Goal: Task Accomplishment & Management: Manage account settings

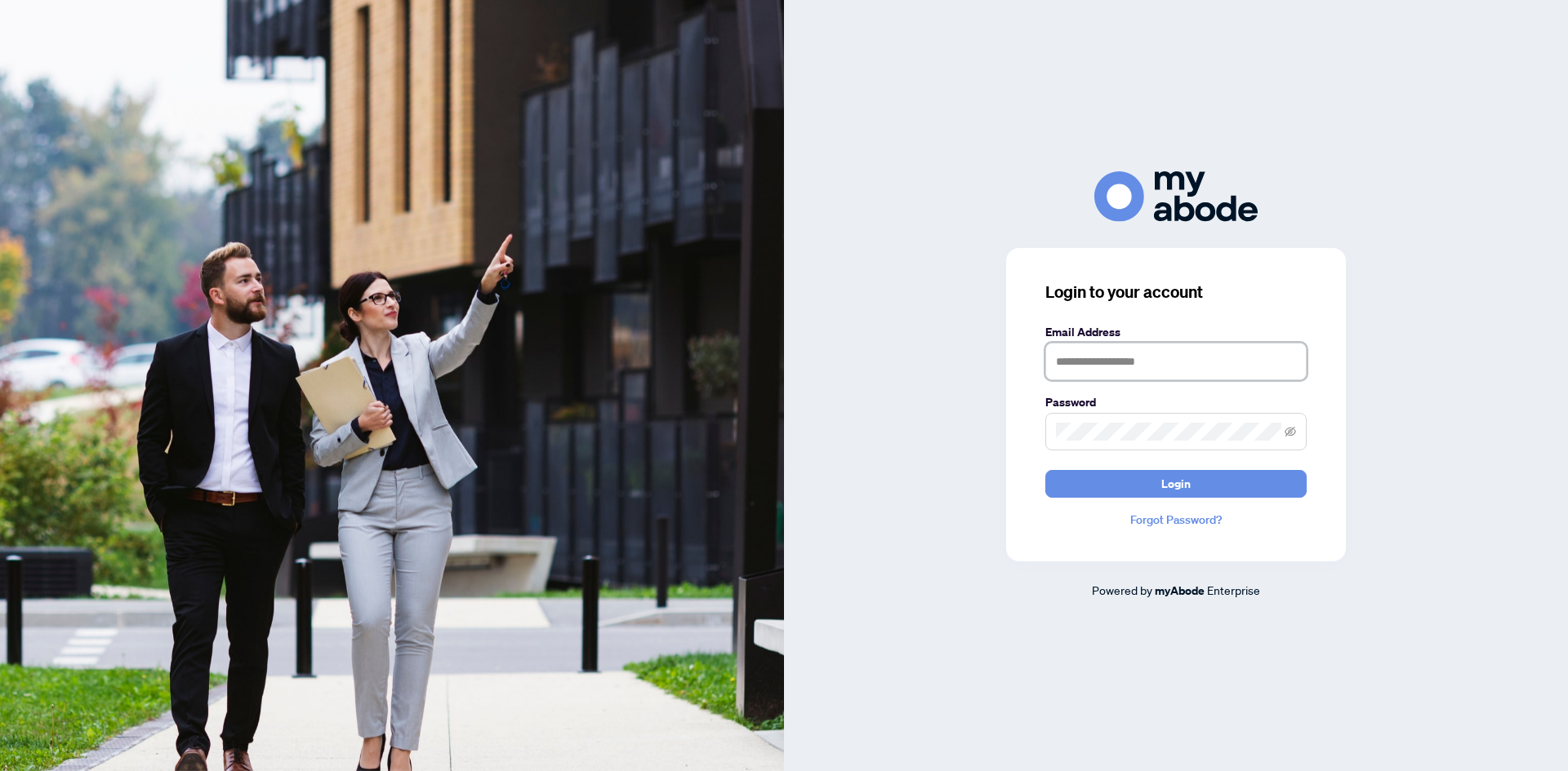
drag, startPoint x: 1070, startPoint y: 368, endPoint x: 1170, endPoint y: 368, distance: 100.0
click at [1070, 367] on input "text" at bounding box center [1175, 361] width 261 height 37
type input "**********"
click at [1147, 489] on button "Login" at bounding box center [1175, 484] width 261 height 28
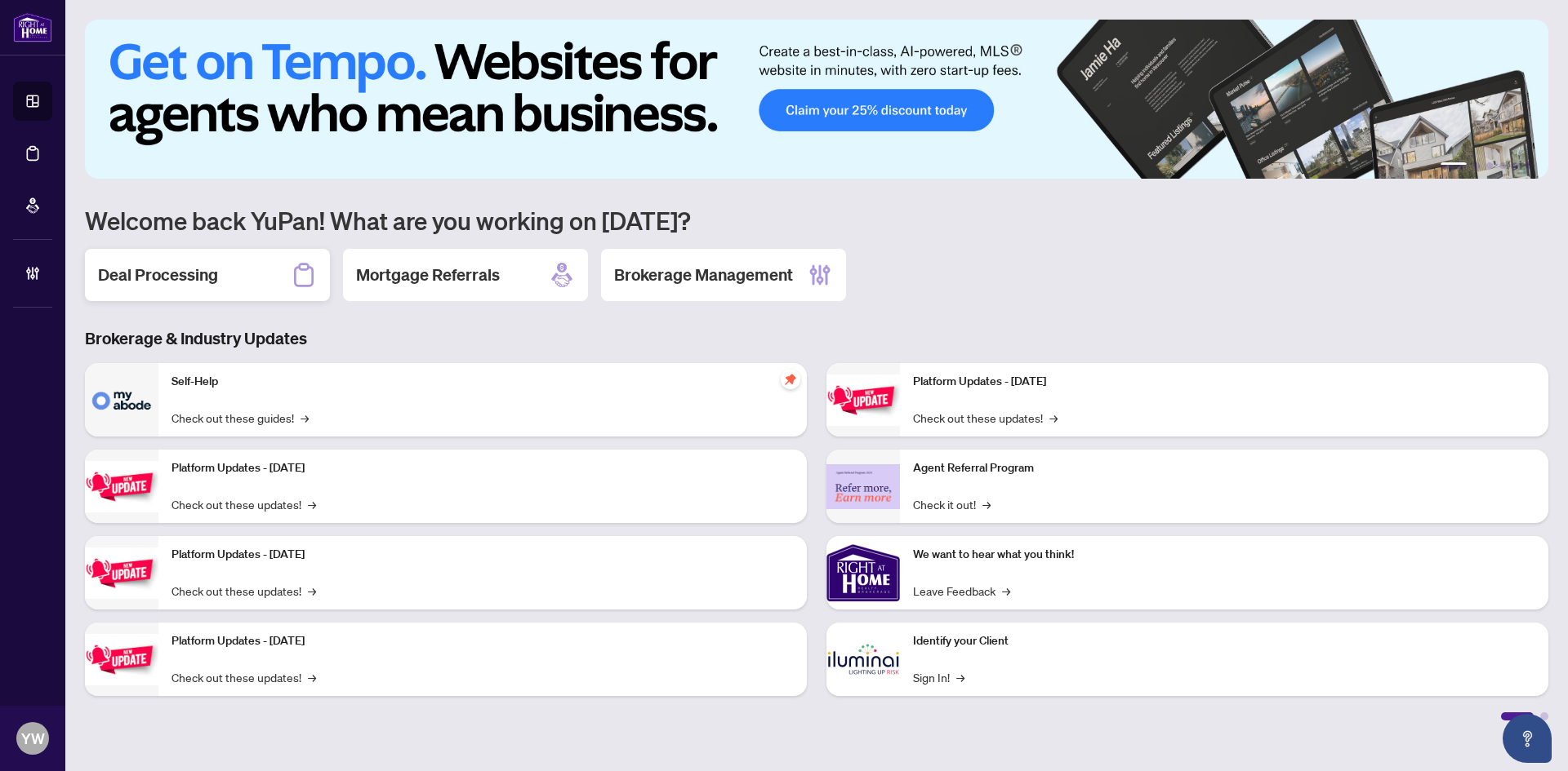
click at [118, 295] on div "Deal Processing" at bounding box center [208, 275] width 245 height 53
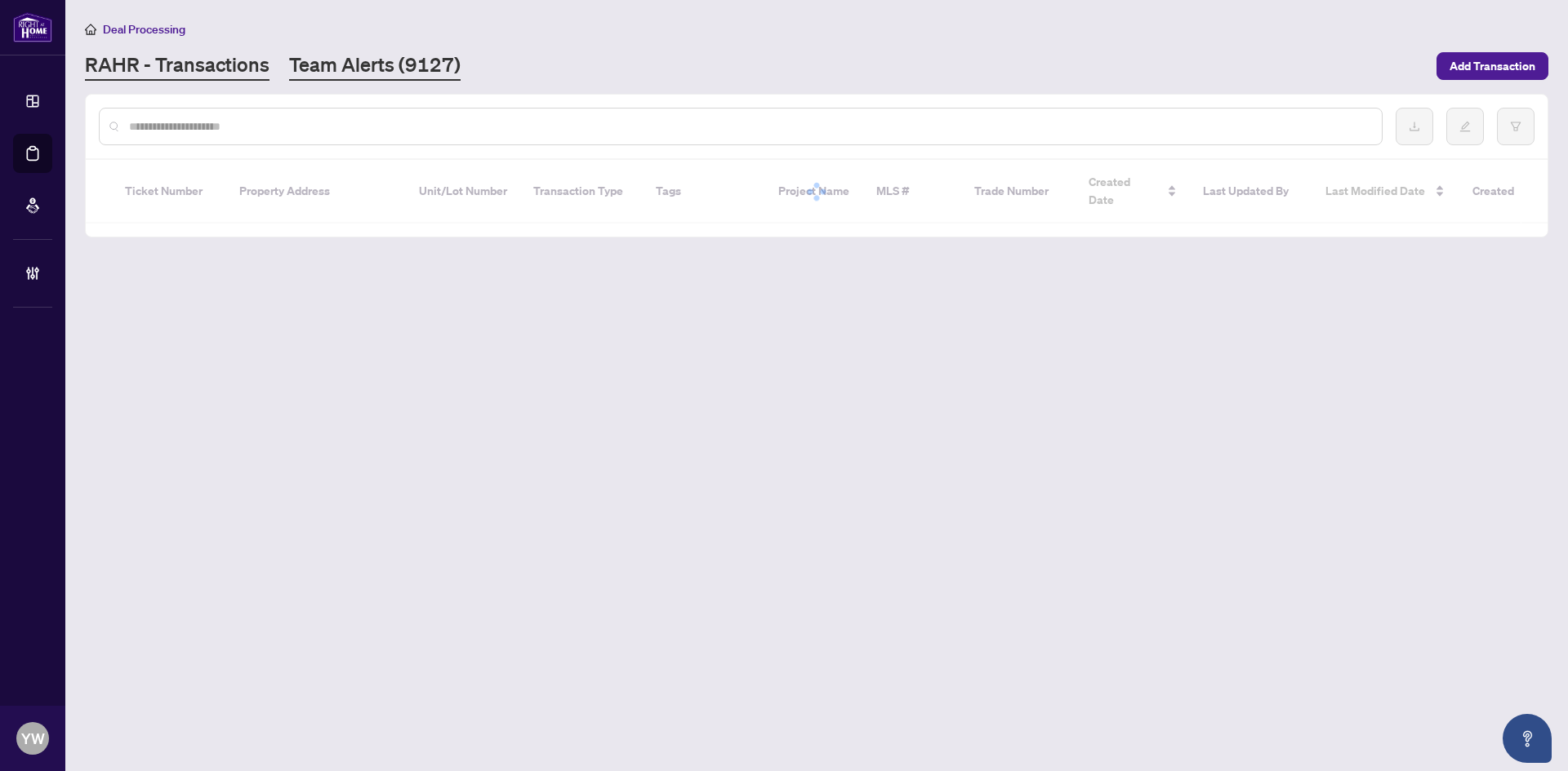
click at [363, 67] on link "Team Alerts (9127)" at bounding box center [375, 66] width 171 height 30
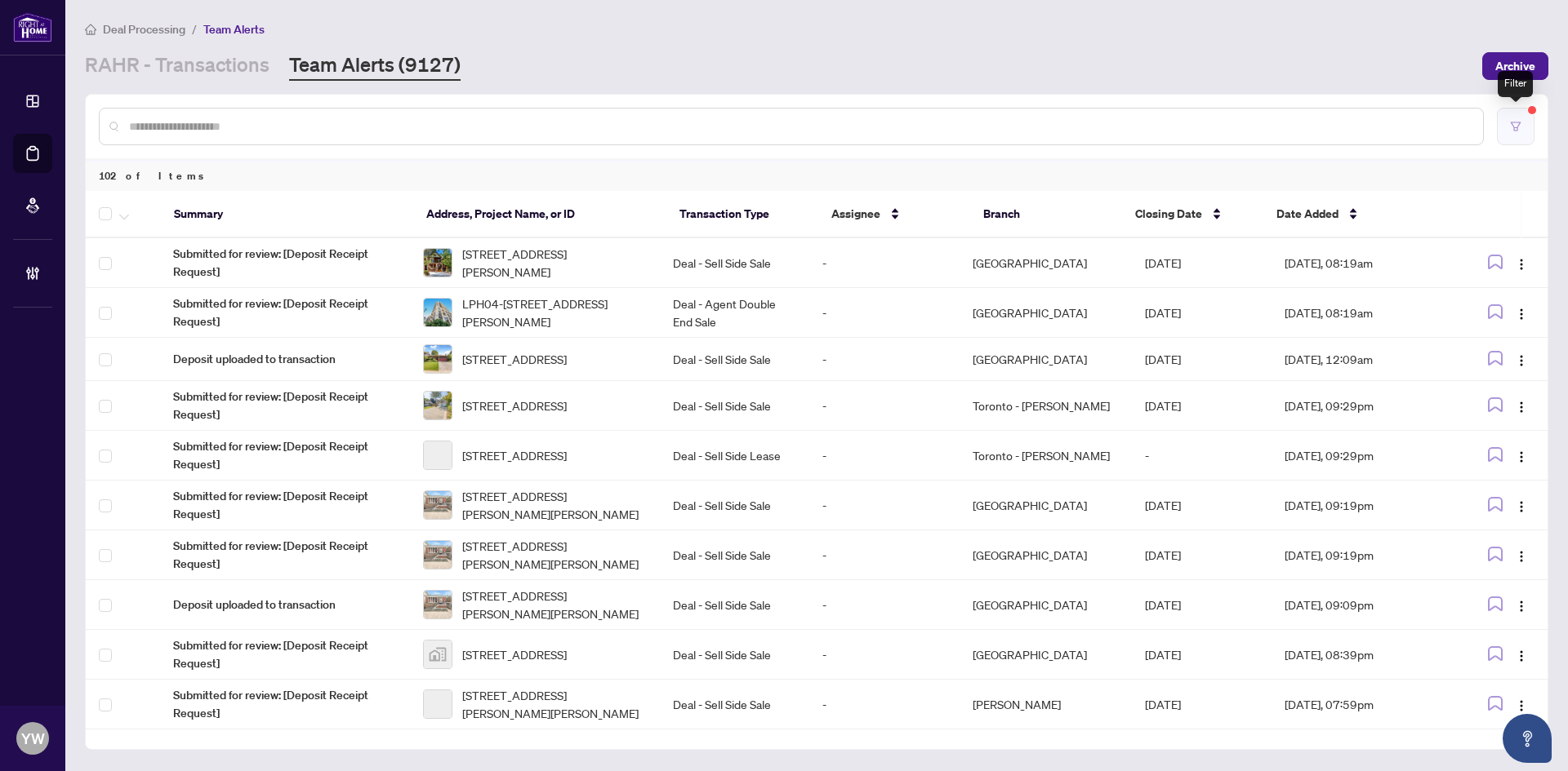
click at [1523, 131] on button "button" at bounding box center [1514, 126] width 37 height 37
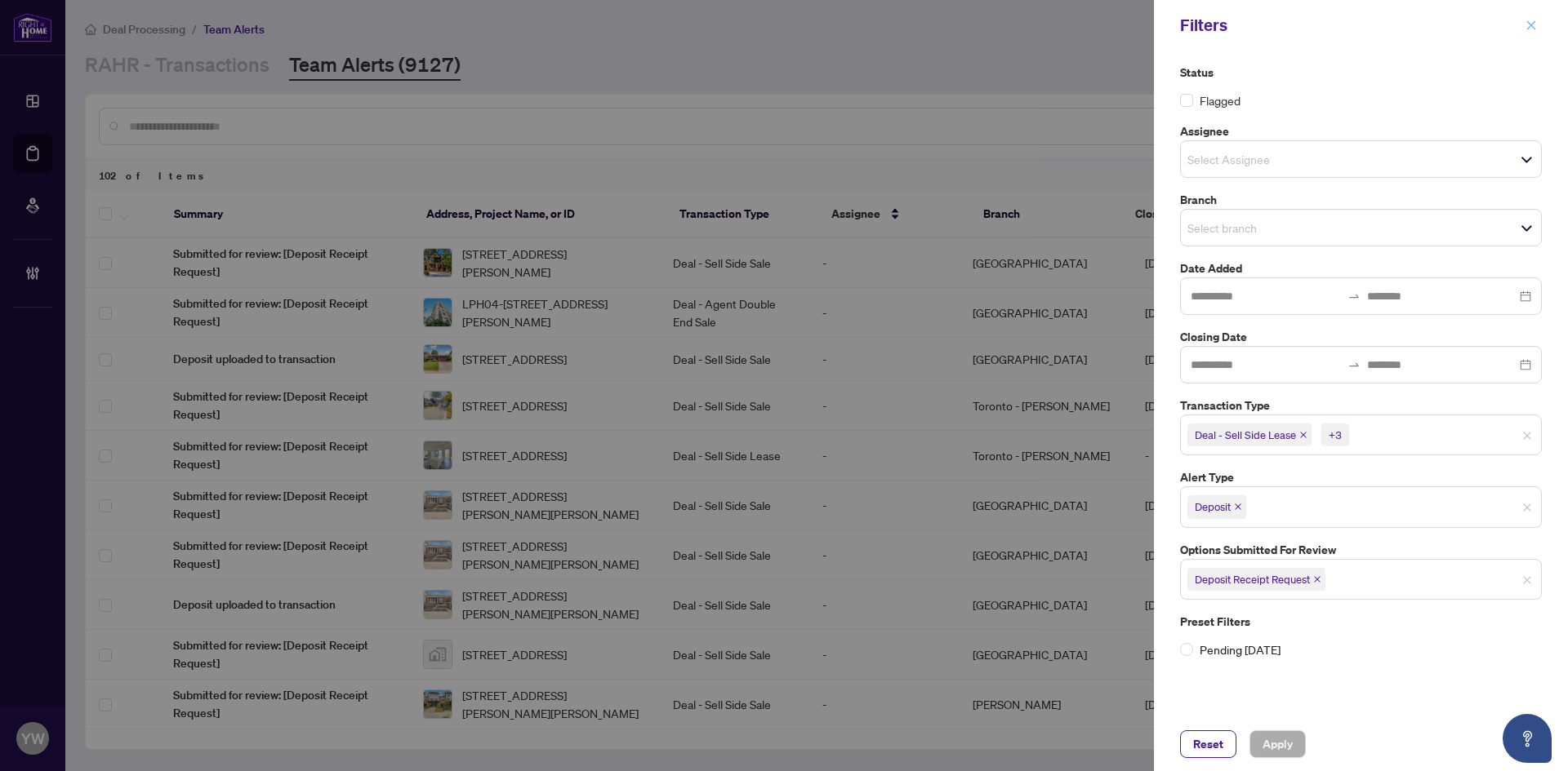
click at [1534, 19] on span "button" at bounding box center [1531, 25] width 11 height 26
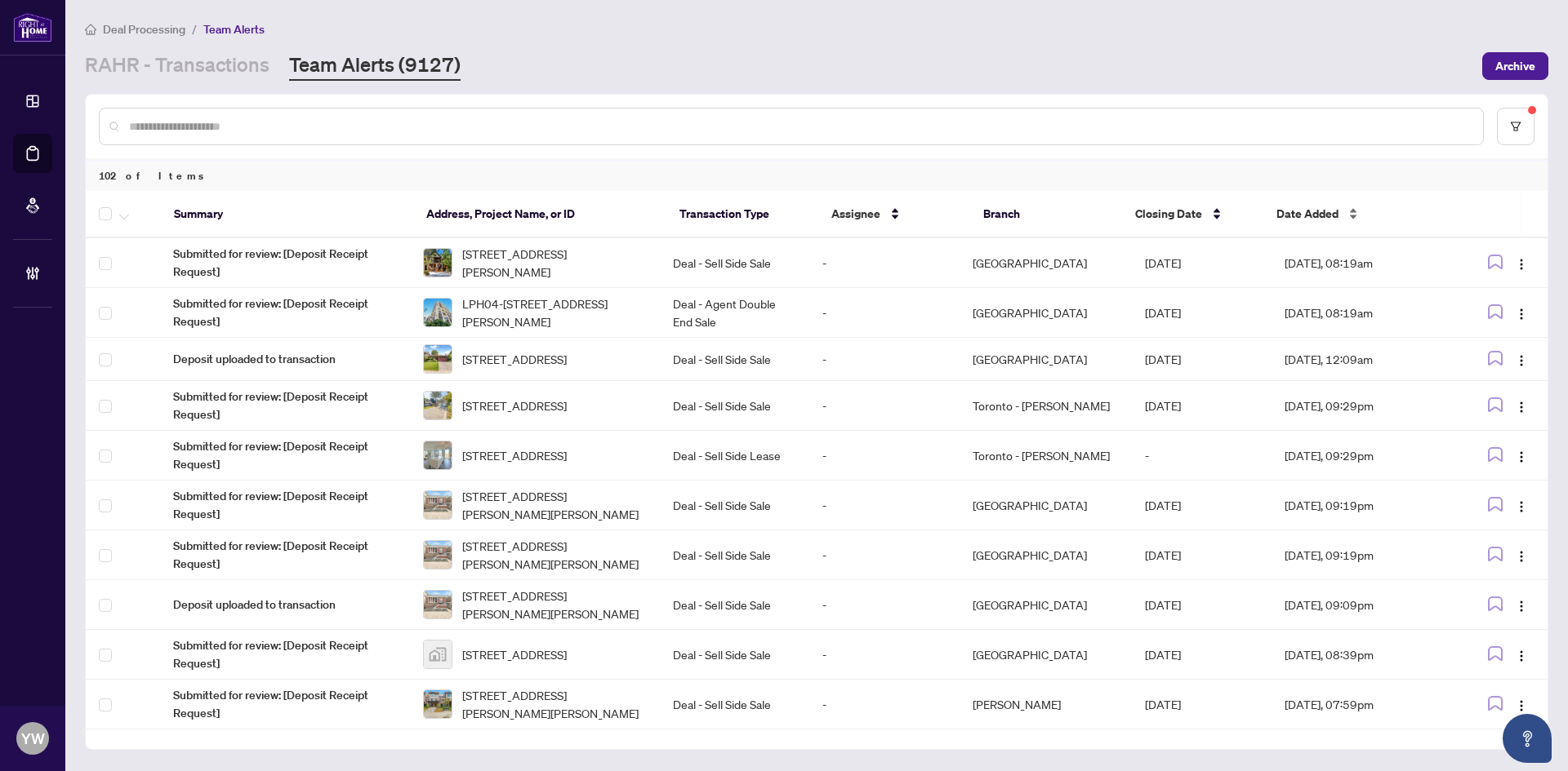
click at [1313, 215] on span "Date Added" at bounding box center [1307, 214] width 62 height 18
click at [1306, 205] on div "Date Added" at bounding box center [1353, 214] width 156 height 18
